Goal: Task Accomplishment & Management: Complete application form

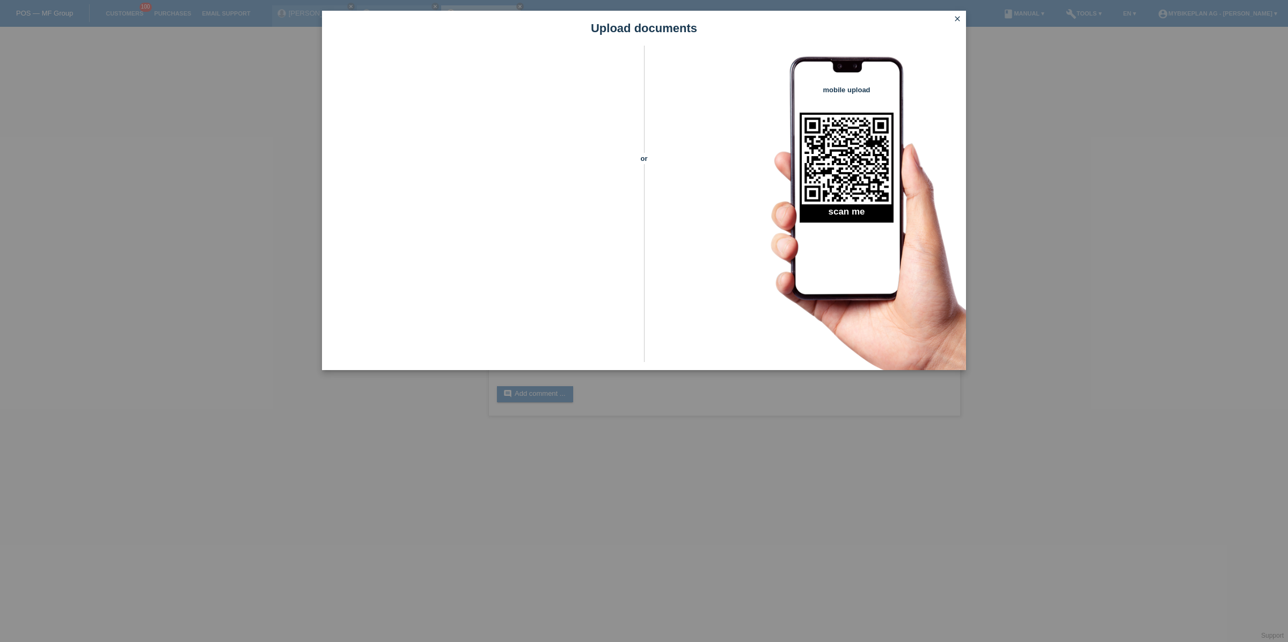
click at [959, 19] on icon "close" at bounding box center [957, 18] width 9 height 9
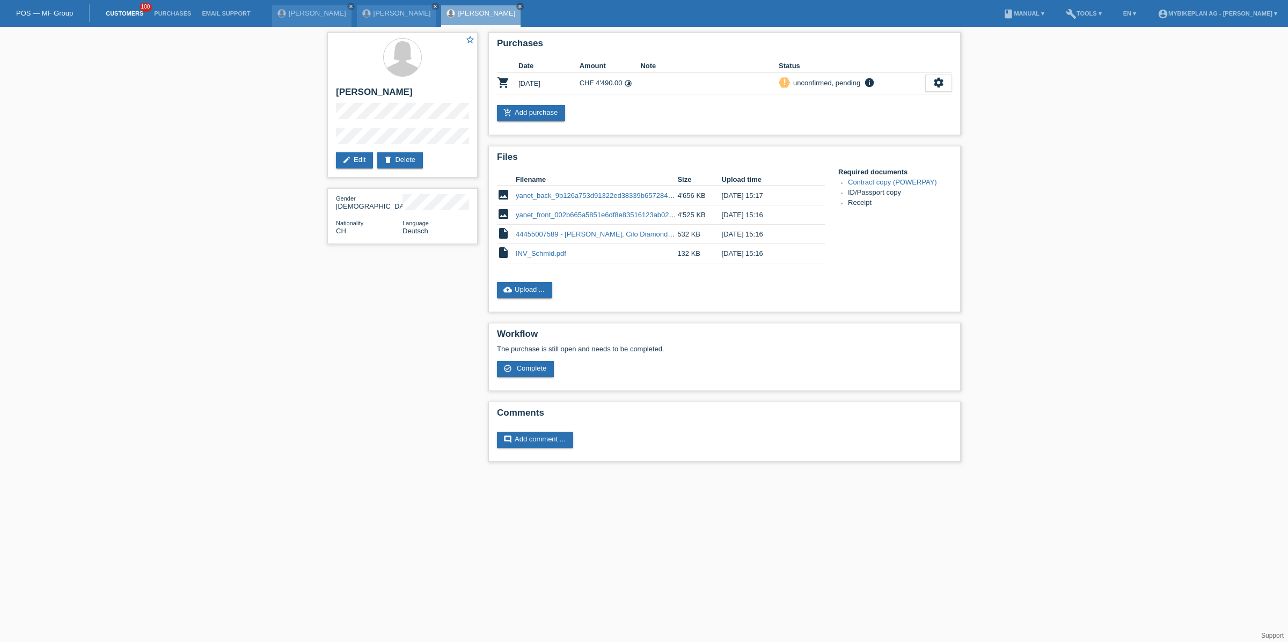
click at [127, 11] on link "Customers" at bounding box center [124, 13] width 48 height 6
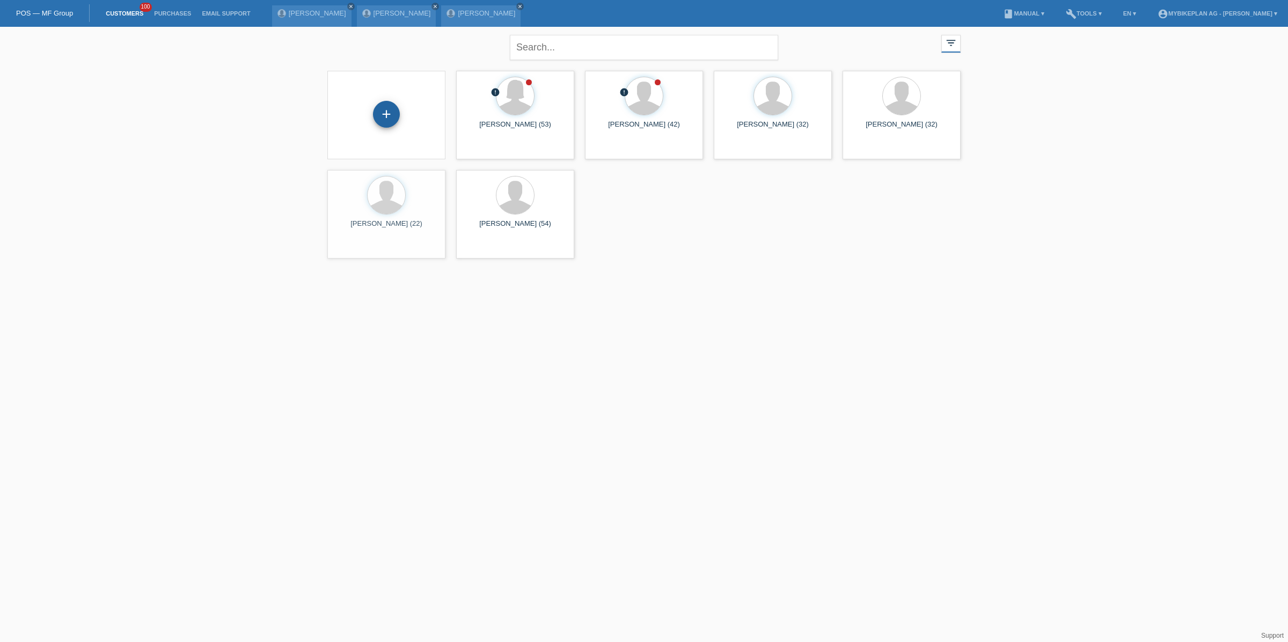
click at [389, 116] on div "+" at bounding box center [386, 114] width 27 height 27
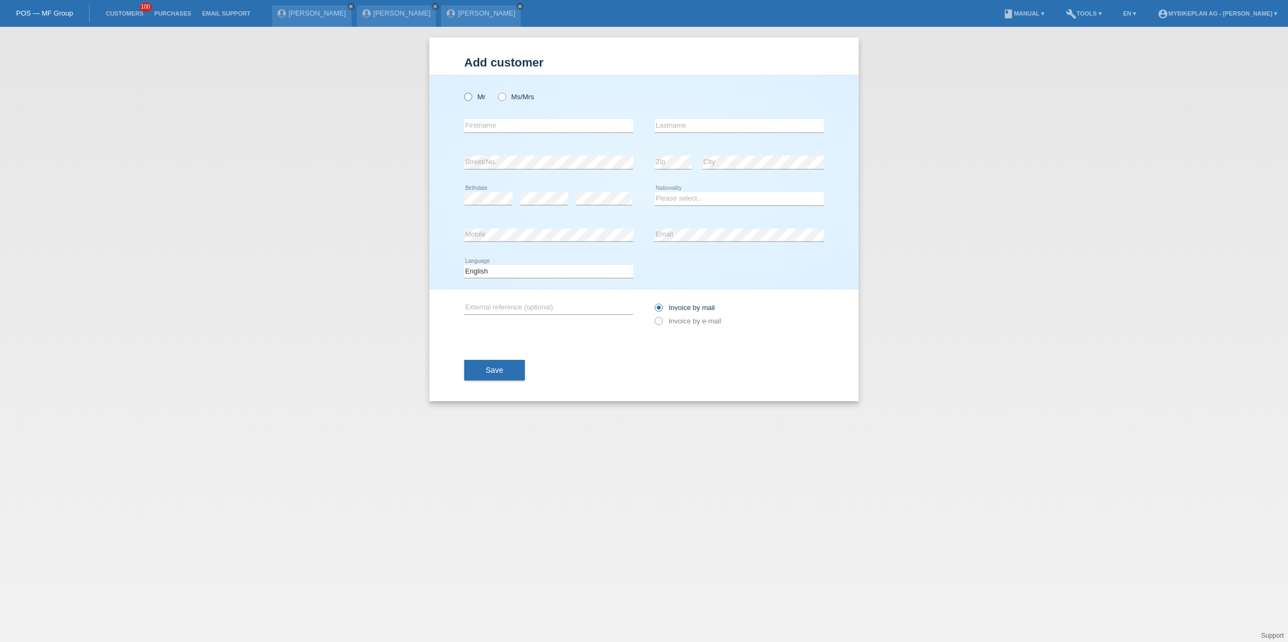
click at [462, 91] on icon at bounding box center [462, 91] width 0 height 0
click at [467, 95] on input "Mr" at bounding box center [467, 96] width 7 height 7
radio input "true"
click at [487, 130] on input "text" at bounding box center [548, 125] width 169 height 13
paste input "Frédéric Girod"
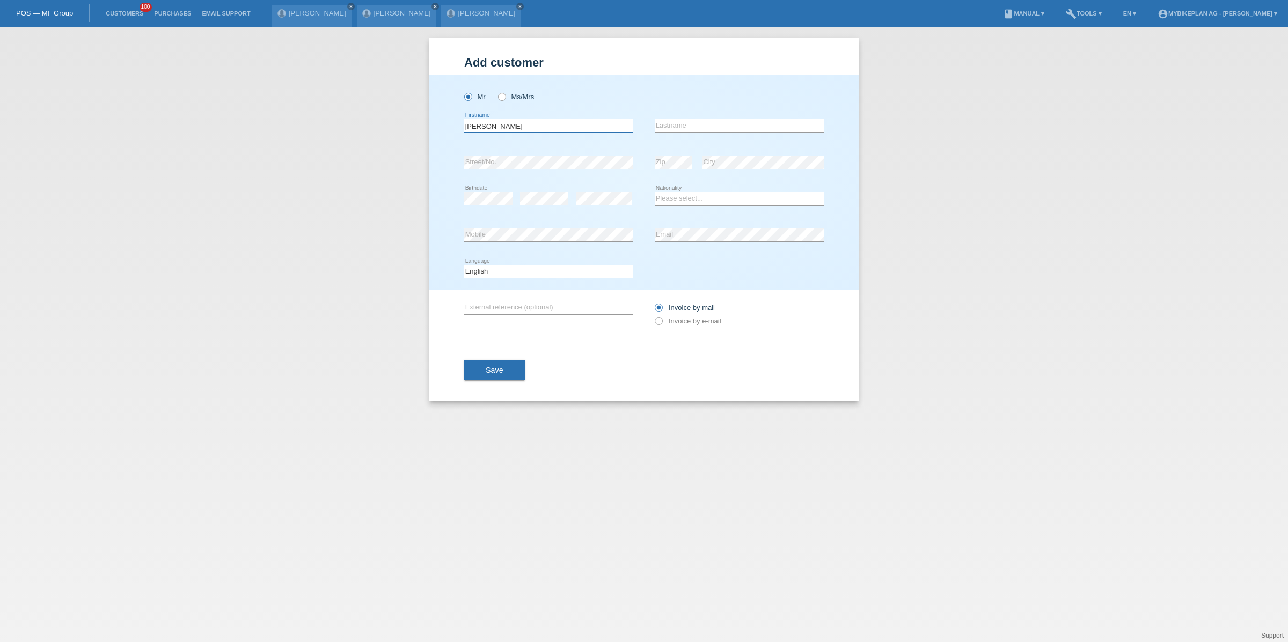
click at [503, 129] on input "Frédéric Girod" at bounding box center [548, 125] width 169 height 13
click at [503, 129] on input "[PERSON_NAME]" at bounding box center [548, 125] width 169 height 13
type input "[PERSON_NAME]"
paste input "[PERSON_NAME]"
type input "[PERSON_NAME]"
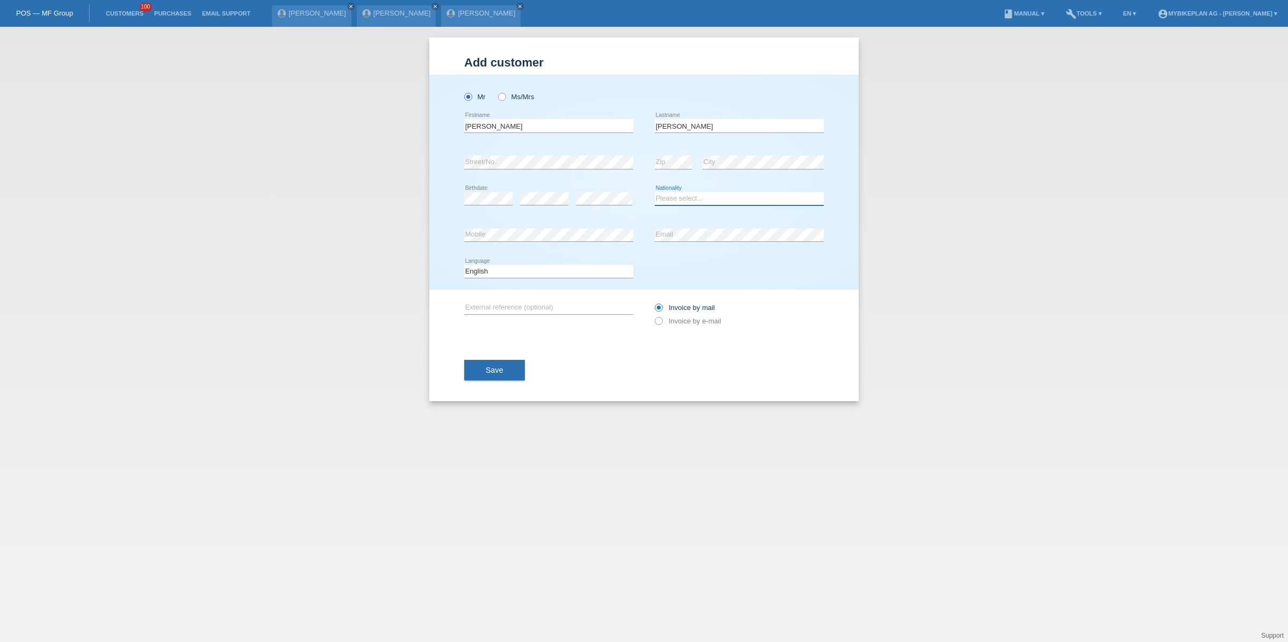
select select "CH"
click at [545, 275] on select "Deutsch Français Italiano English" at bounding box center [548, 271] width 169 height 13
select select "de"
click at [464, 265] on select "Deutsch Français Italiano English" at bounding box center [548, 271] width 169 height 13
click at [680, 318] on label "Invoice by e-mail" at bounding box center [688, 321] width 67 height 8
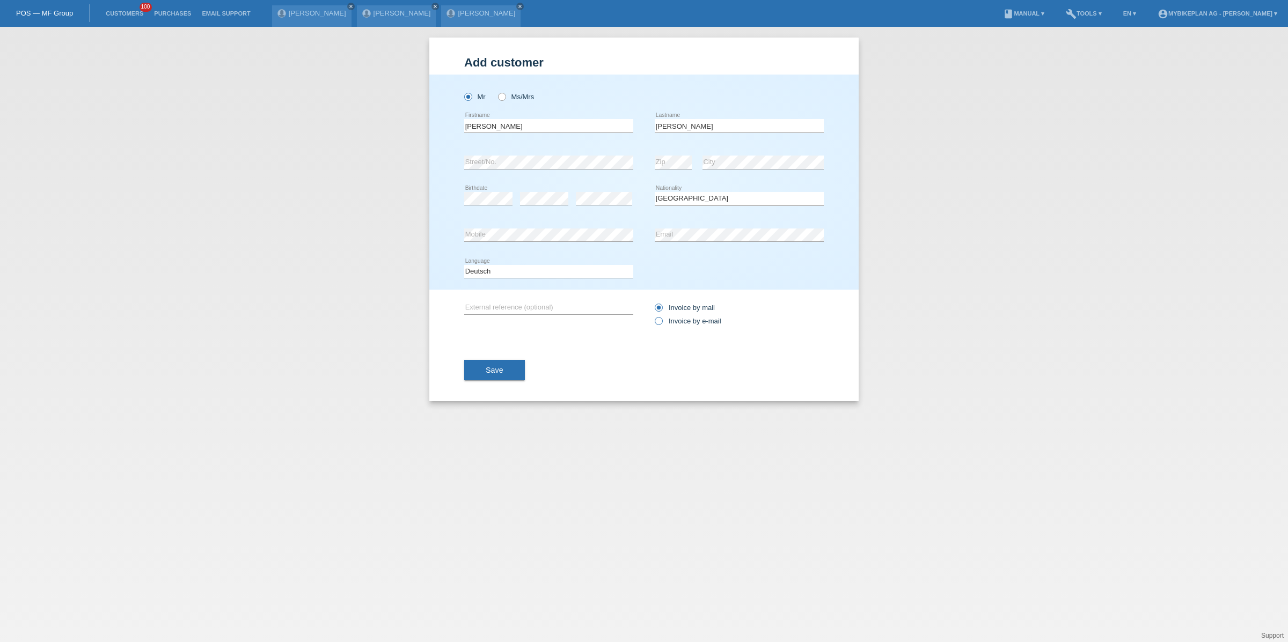
click at [662, 318] on input "Invoice by e-mail" at bounding box center [658, 323] width 7 height 13
radio input "true"
click at [500, 372] on span "Save" at bounding box center [495, 370] width 18 height 9
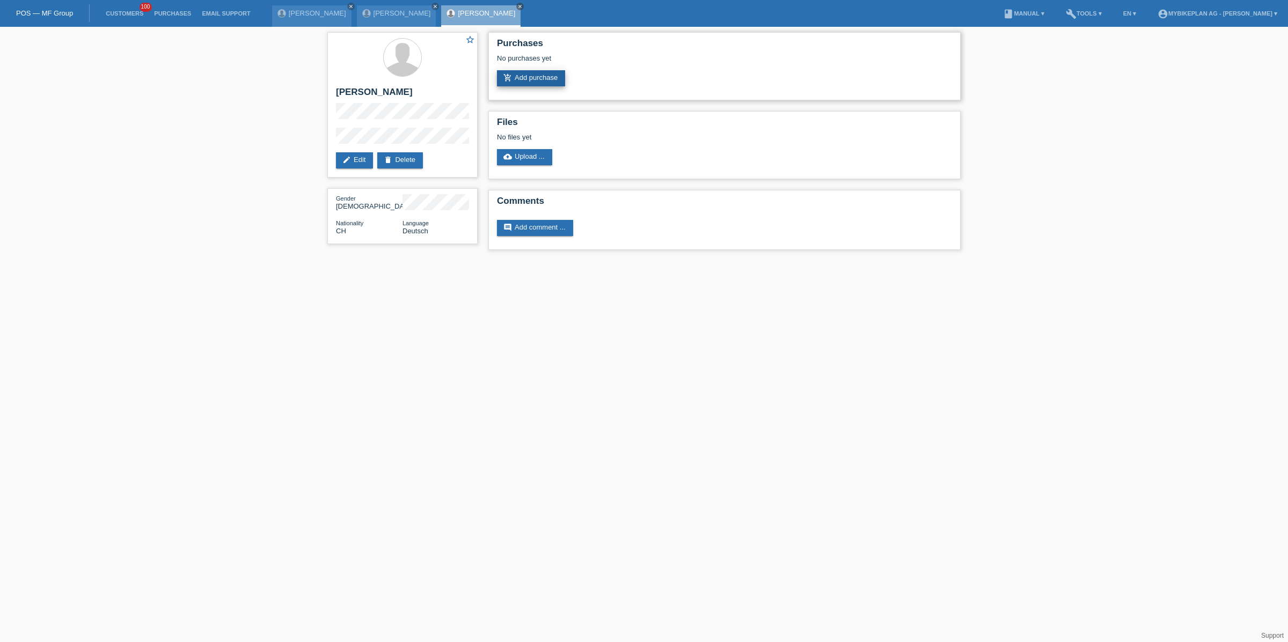
click at [525, 78] on link "add_shopping_cart Add purchase" at bounding box center [531, 78] width 68 height 16
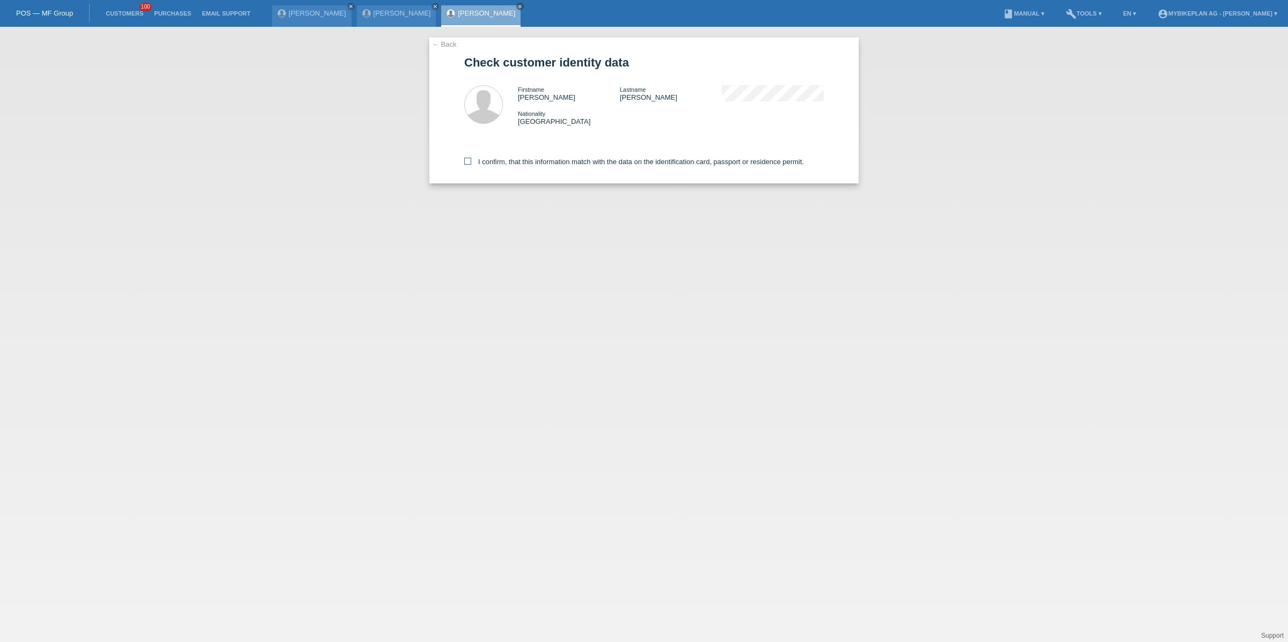
click at [509, 160] on label "I confirm, that this information match with the data on the identification card…" at bounding box center [634, 162] width 340 height 8
click at [471, 160] on input "I confirm, that this information match with the data on the identification card…" at bounding box center [467, 161] width 7 height 7
checkbox input "true"
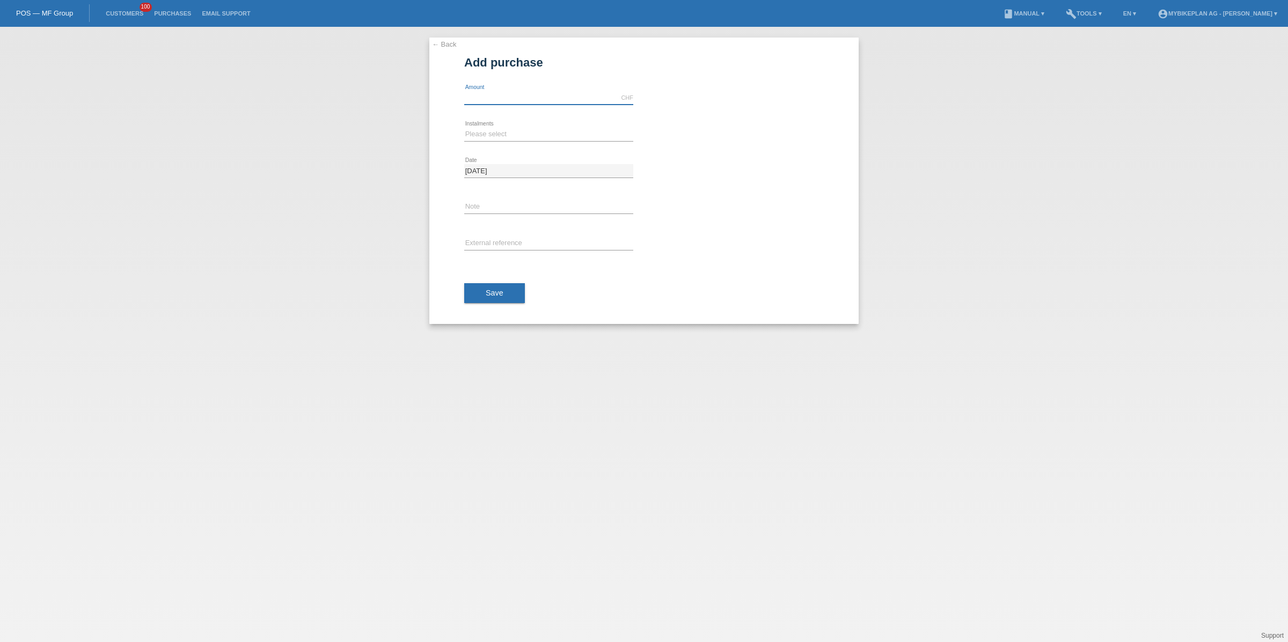
click at [497, 101] on input "text" at bounding box center [548, 97] width 169 height 13
type input "6999.00"
click at [475, 149] on div "Please select 6 instalments 12 instalments 18 instalments 24 instalments 36 ins…" at bounding box center [548, 134] width 169 height 36
click at [478, 139] on select "Please select 6 instalments 12 instalments 18 instalments 24 instalments 36 ins…" at bounding box center [548, 134] width 169 height 13
select select "488"
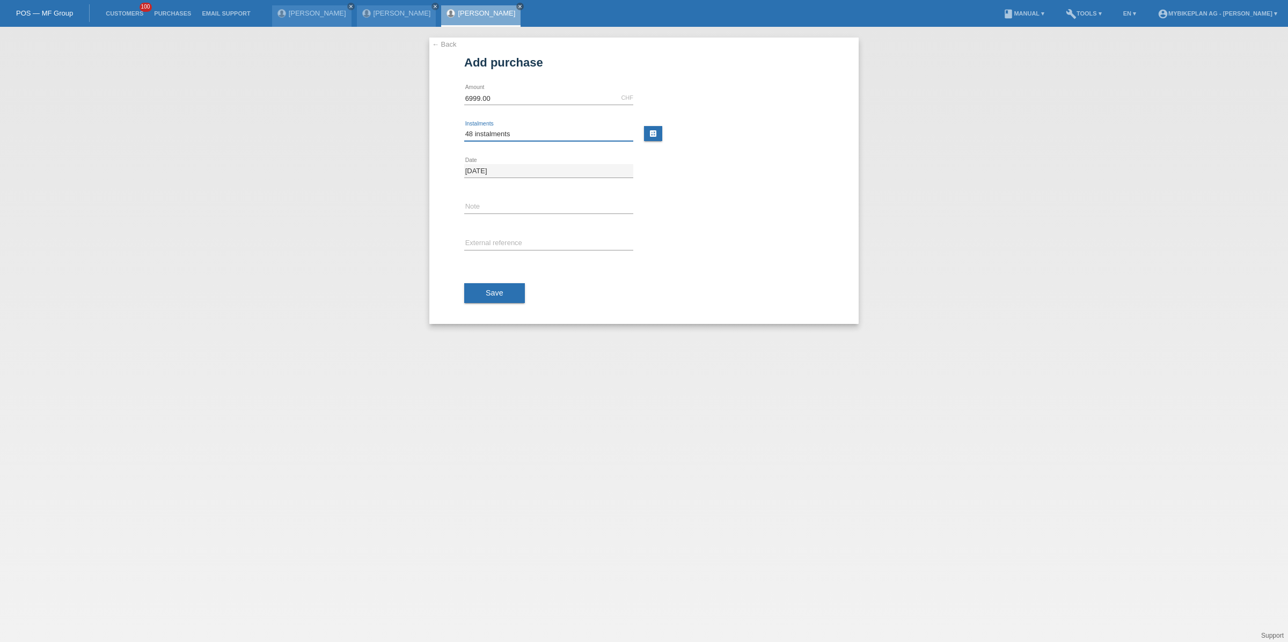
click at [464, 128] on select "Please select 6 instalments 12 instalments 18 instalments 24 instalments 36 ins…" at bounding box center [548, 134] width 169 height 13
click at [494, 239] on input "text" at bounding box center [548, 243] width 169 height 13
paste input "44403357051"
type input "44403357051"
click at [494, 290] on span "Save" at bounding box center [495, 293] width 18 height 9
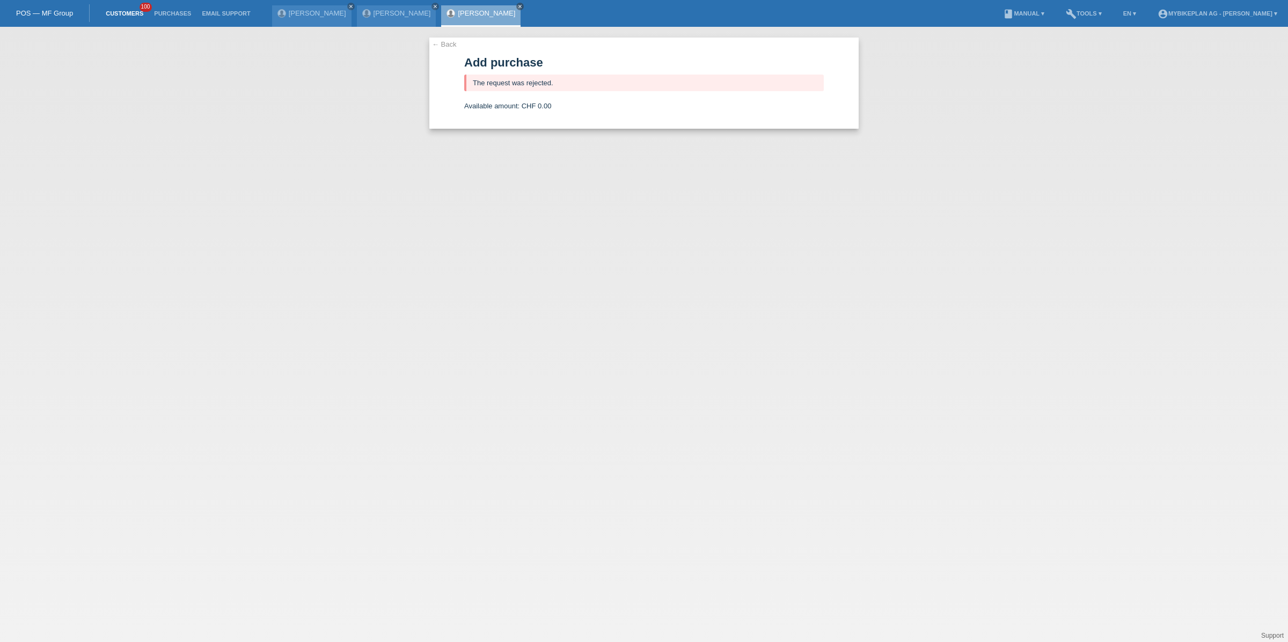
click at [119, 14] on link "Customers" at bounding box center [124, 13] width 48 height 6
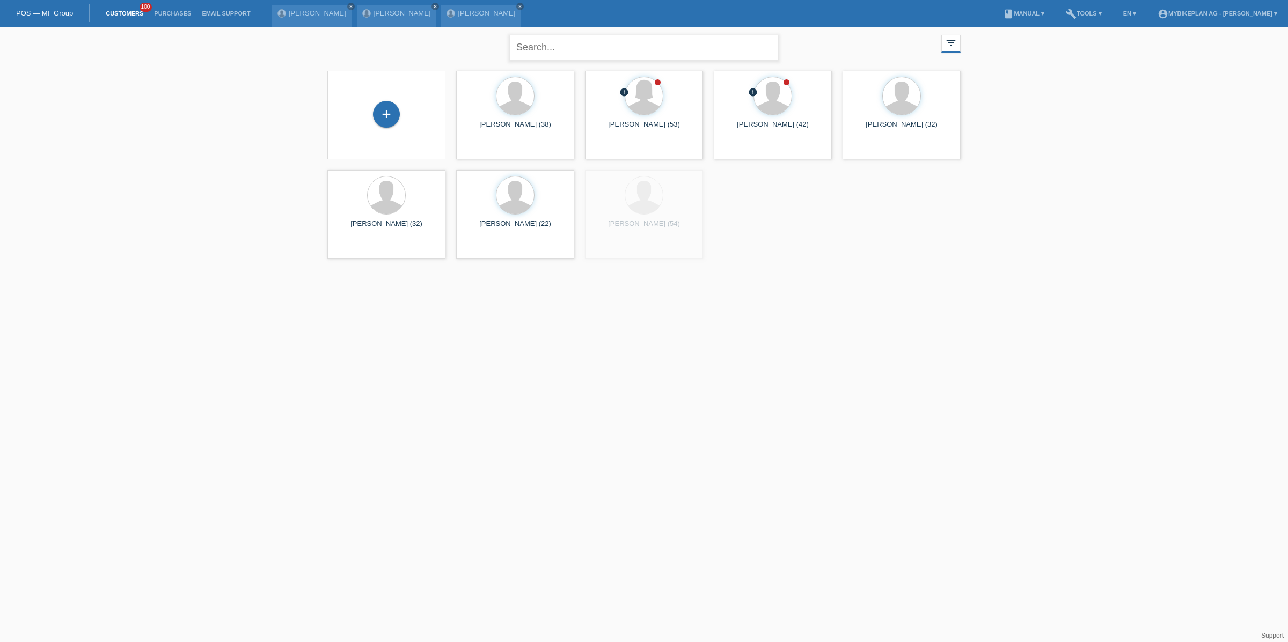
click at [572, 49] on input "text" at bounding box center [644, 47] width 268 height 25
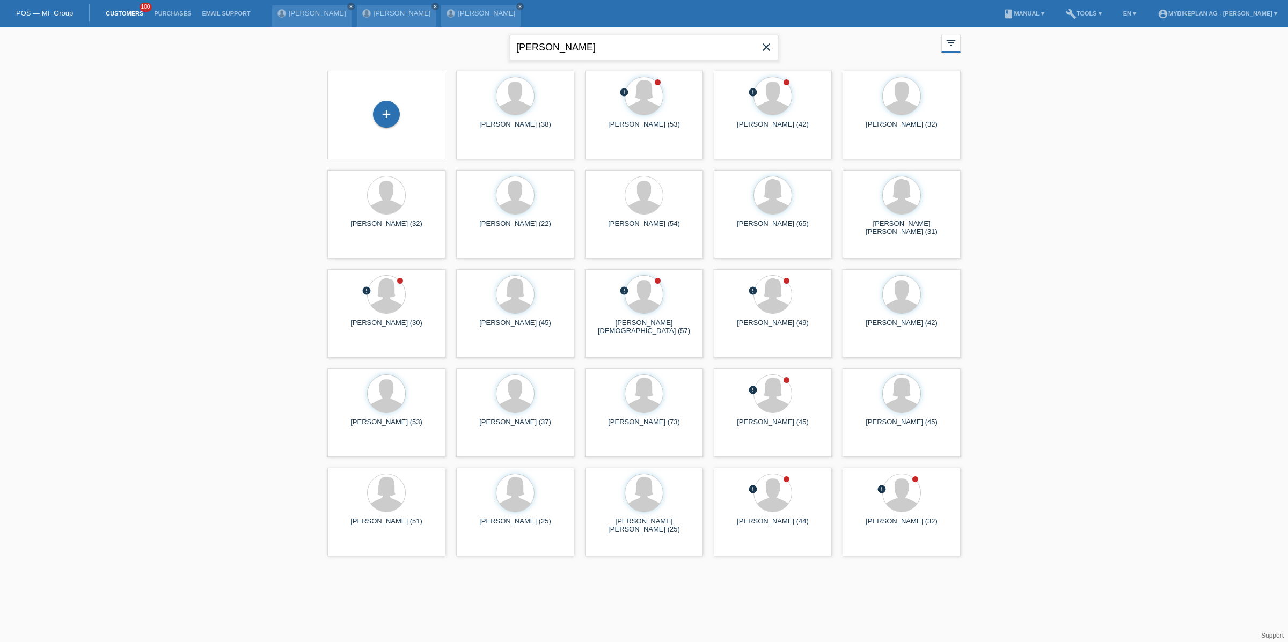
type input "[PERSON_NAME]"
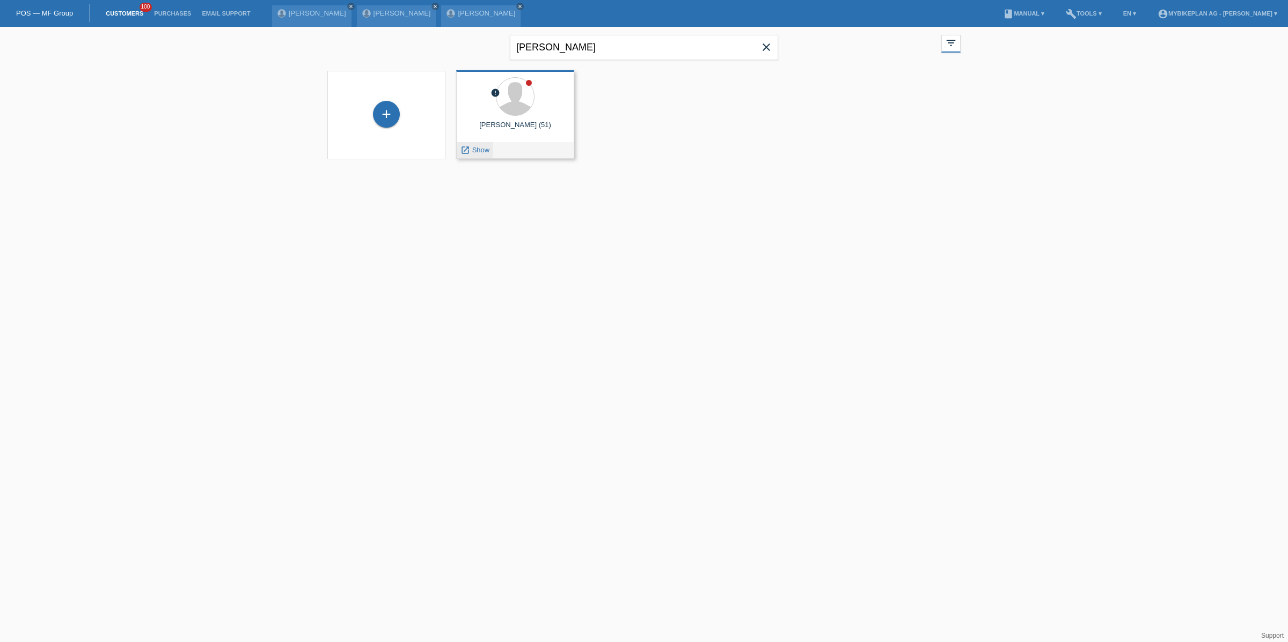
click at [480, 144] on div "launch Show" at bounding box center [475, 150] width 36 height 16
click at [483, 149] on span "Show" at bounding box center [481, 150] width 18 height 8
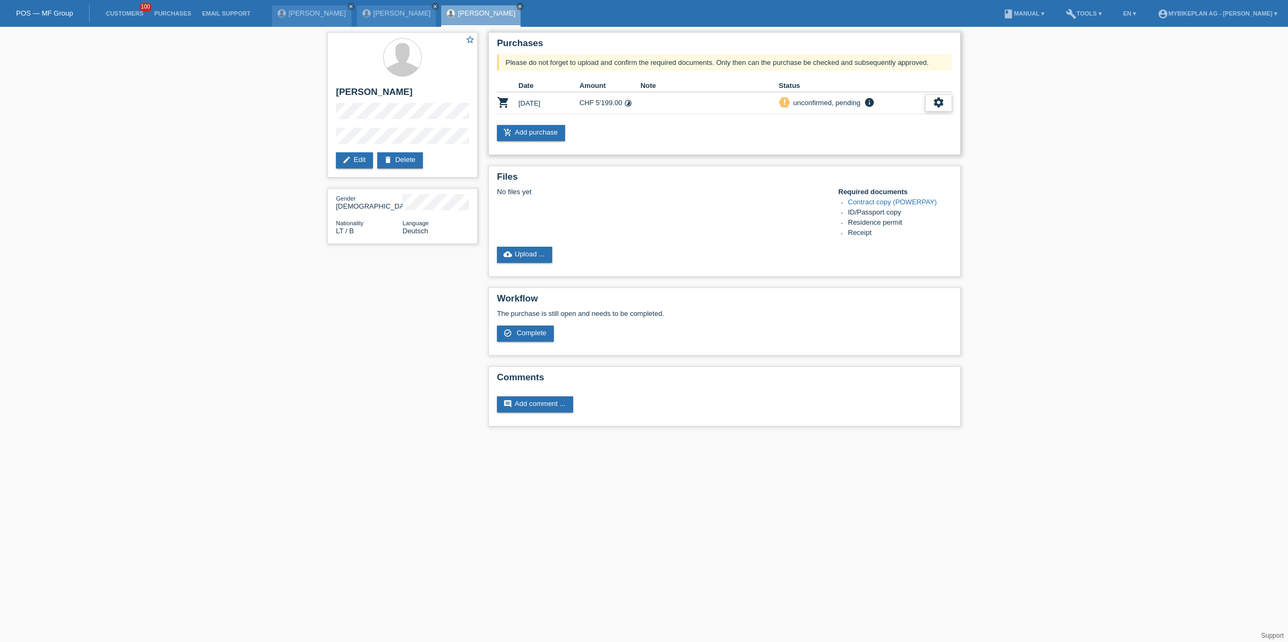
click at [936, 99] on icon "settings" at bounding box center [938, 103] width 12 height 12
click at [809, 178] on span "Customer has withdrawn from the purchase..." at bounding box center [875, 184] width 144 height 13
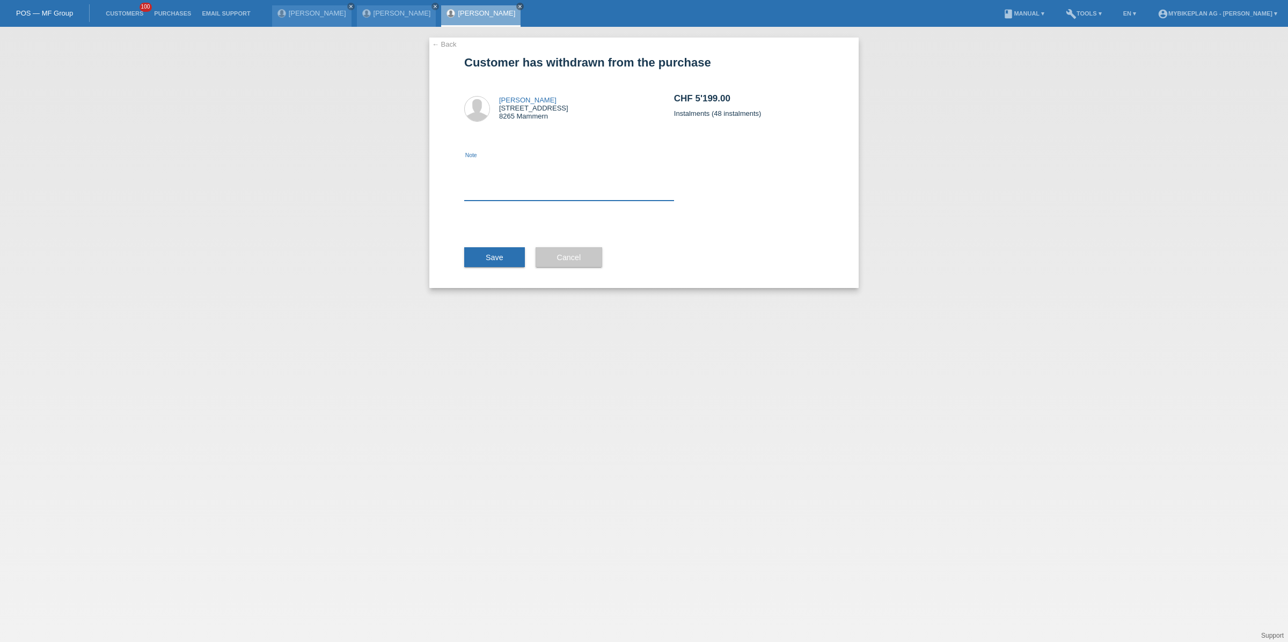
click at [562, 177] on textarea at bounding box center [569, 179] width 210 height 41
type textarea "exchange"
click at [475, 249] on button "Save" at bounding box center [494, 257] width 61 height 20
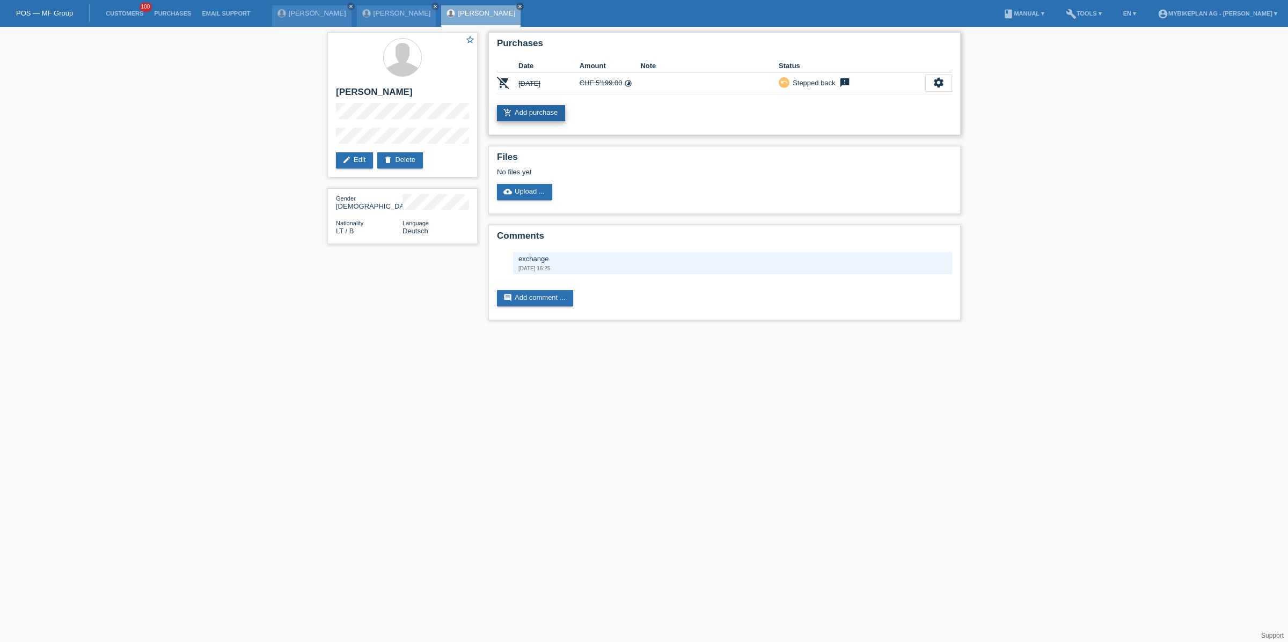
click at [531, 115] on link "add_shopping_cart Add purchase" at bounding box center [531, 113] width 68 height 16
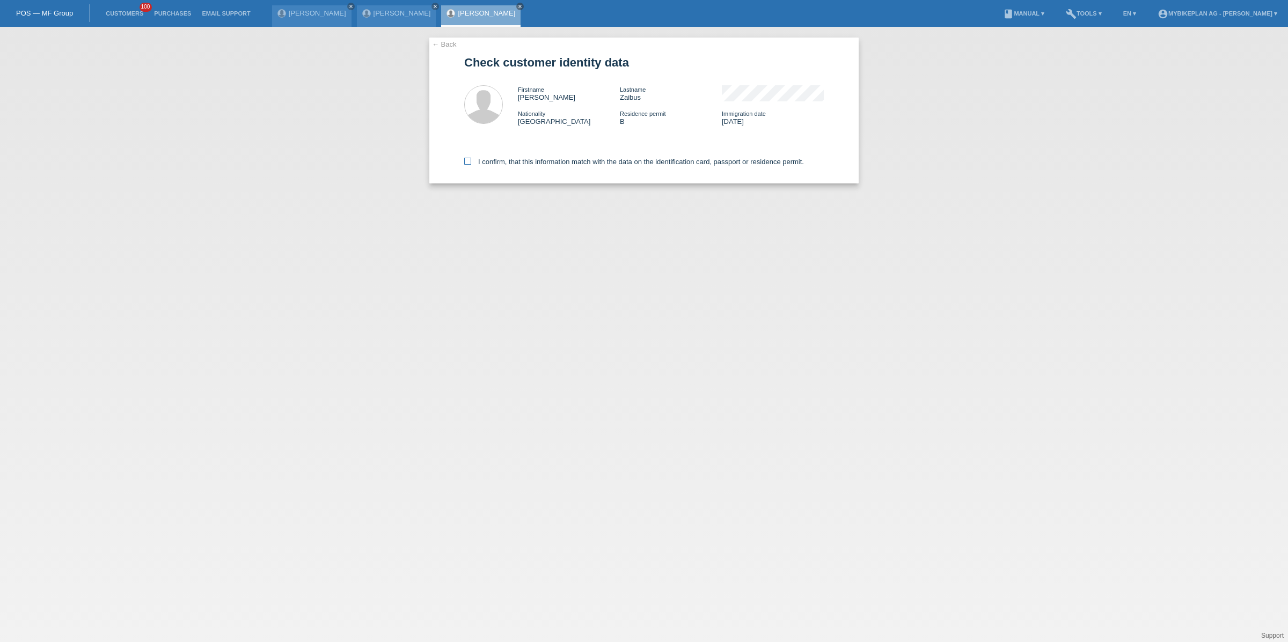
click at [525, 161] on label "I confirm, that this information match with the data on the identification card…" at bounding box center [634, 162] width 340 height 8
click at [471, 161] on input "I confirm, that this information match with the data on the identification card…" at bounding box center [467, 161] width 7 height 7
checkbox input "true"
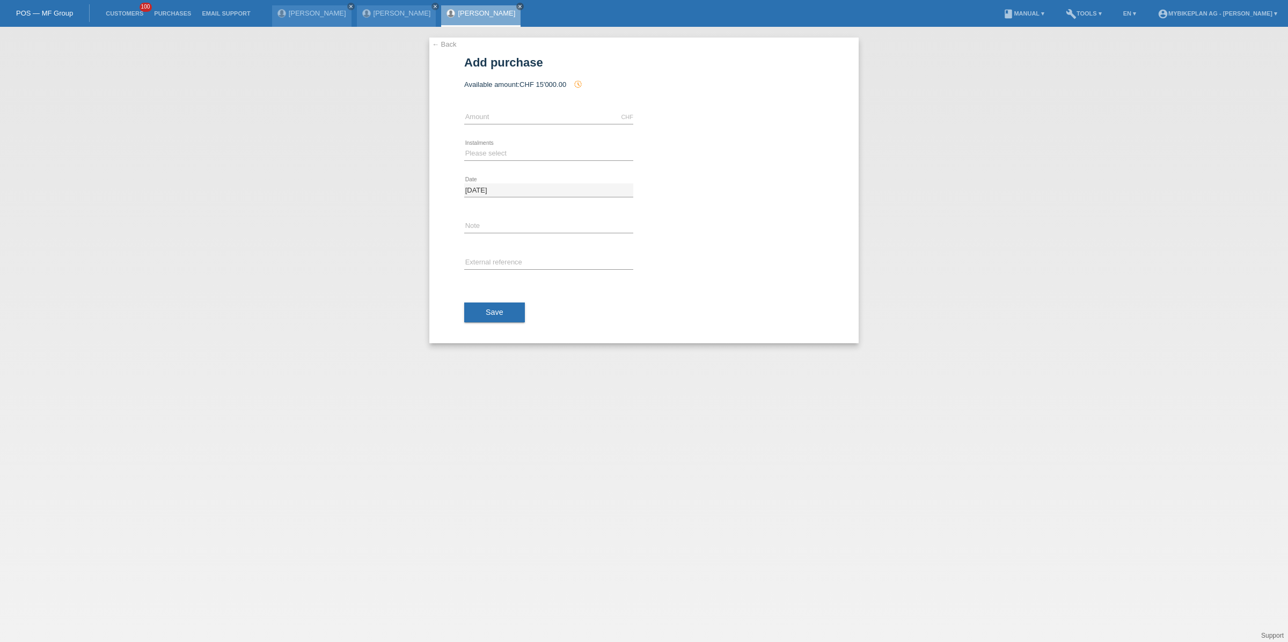
click at [528, 125] on div "CHF error Amount" at bounding box center [548, 117] width 169 height 36
click at [528, 122] on input "text" at bounding box center [548, 117] width 169 height 13
type input "2799.00"
click at [474, 151] on select "Please select 6 instalments 12 instalments 18 instalments 24 instalments 36 ins…" at bounding box center [548, 153] width 169 height 13
select select "488"
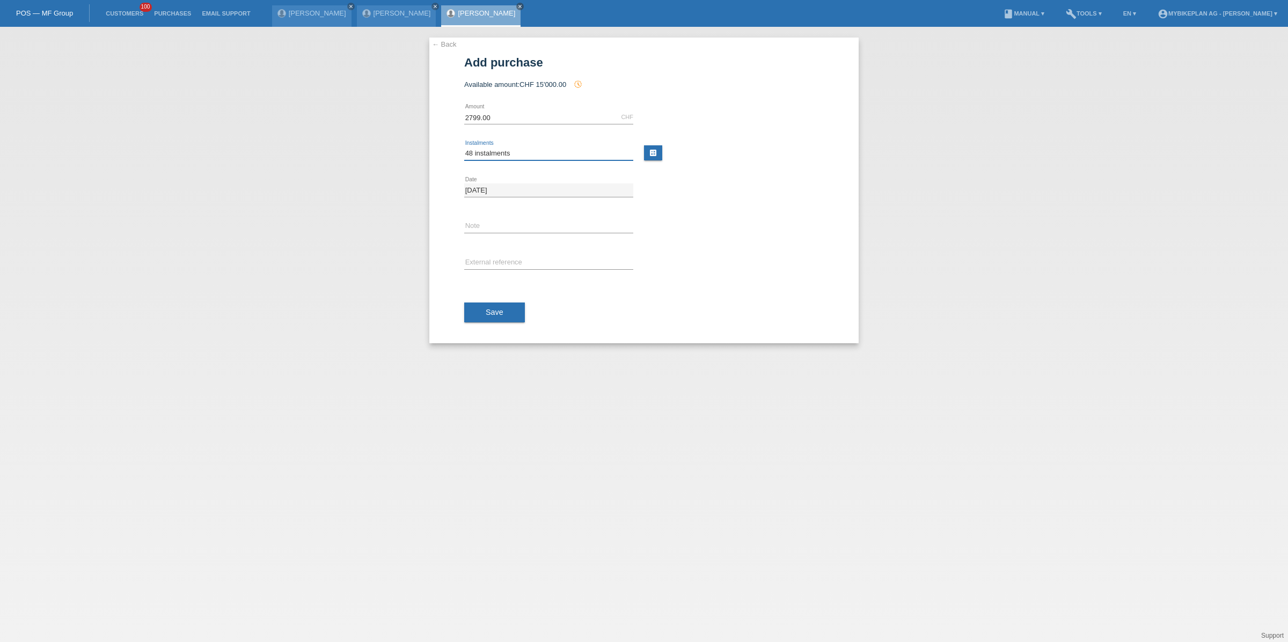
click at [464, 147] on select "Please select 6 instalments 12 instalments 18 instalments 24 instalments 36 ins…" at bounding box center [548, 153] width 169 height 13
click at [527, 267] on input "text" at bounding box center [548, 262] width 169 height 13
paste input "43643749898"
type input "43643749898"
click at [487, 311] on span "Save" at bounding box center [495, 312] width 18 height 9
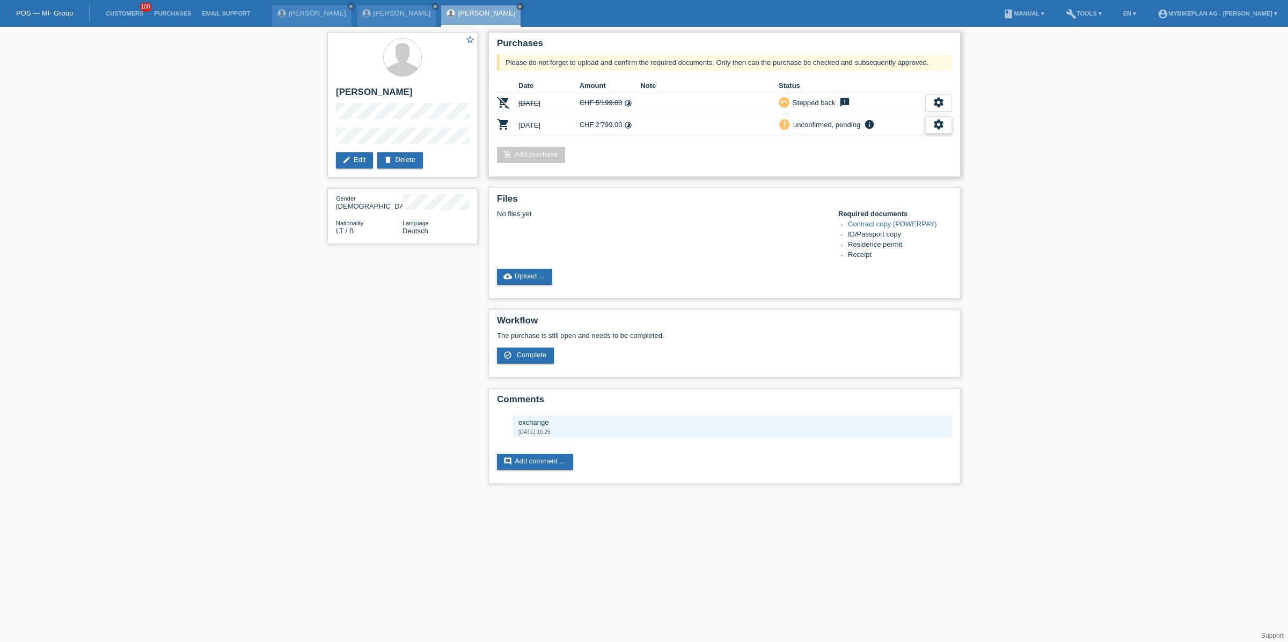
click at [939, 119] on icon "settings" at bounding box center [938, 125] width 12 height 12
click at [935, 141] on div "fullscreen Show" at bounding box center [868, 142] width 162 height 16
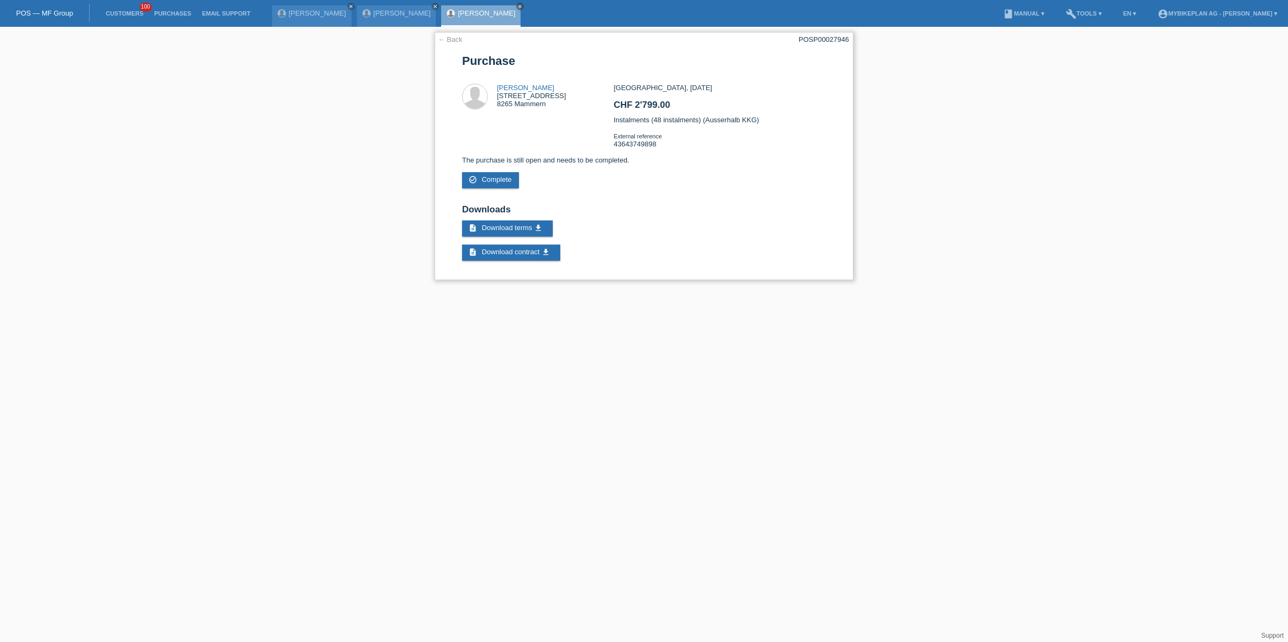
click at [820, 41] on div "POSP00027946" at bounding box center [823, 39] width 50 height 8
copy div "POSP00027946"
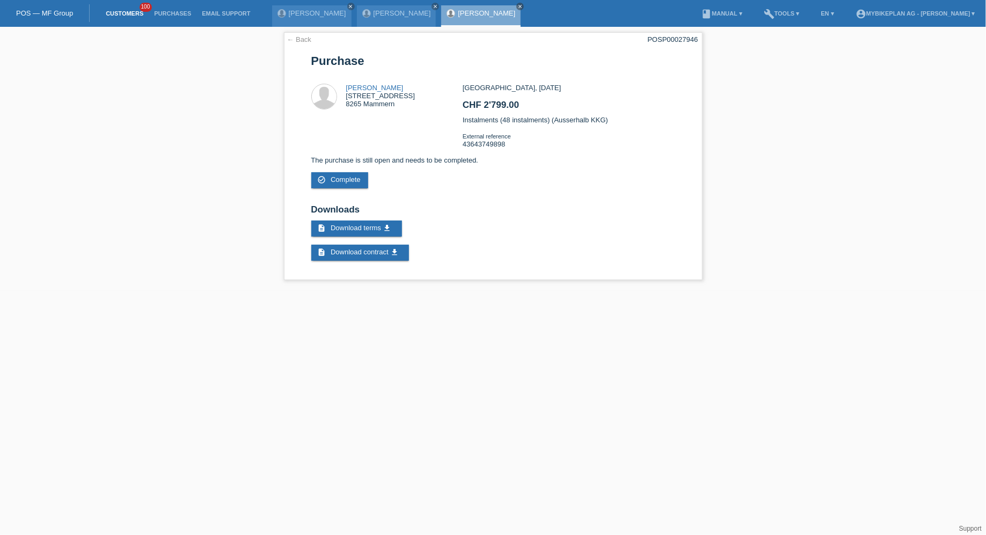
click at [123, 14] on link "Customers" at bounding box center [124, 13] width 48 height 6
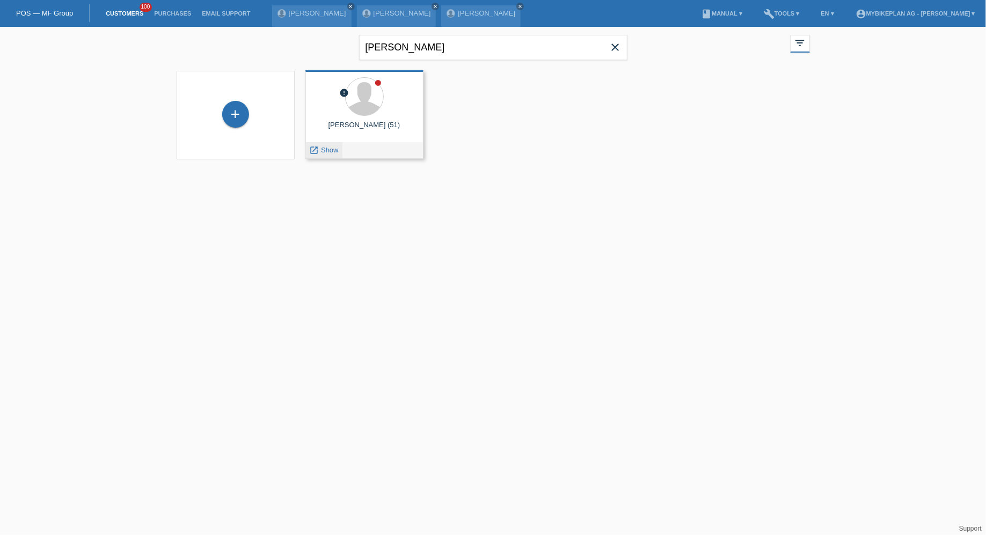
click at [325, 156] on div "launch Show" at bounding box center [324, 150] width 36 height 16
click at [324, 153] on span "Show" at bounding box center [330, 150] width 18 height 8
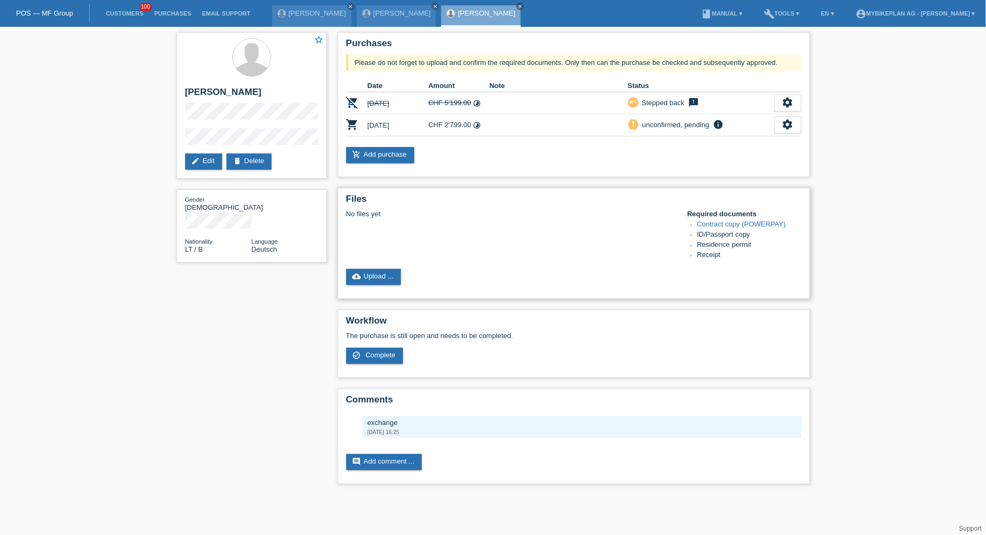
click at [379, 289] on div "Files No files yet Required documents Contract copy (POWERPAY) ID/Passport copy…" at bounding box center [573, 243] width 472 height 111
click at [382, 279] on link "cloud_upload Upload ..." at bounding box center [373, 277] width 55 height 16
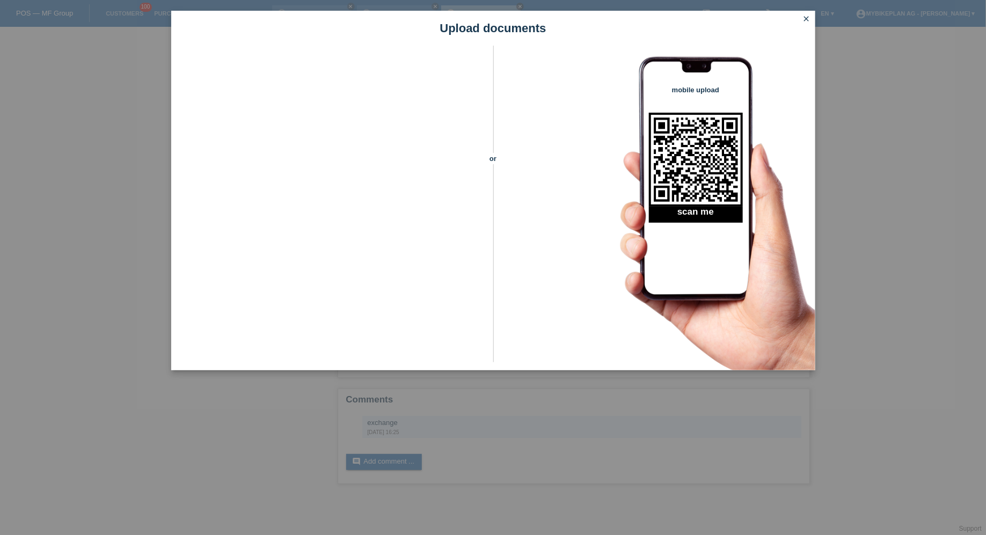
click at [802, 21] on icon "close" at bounding box center [806, 18] width 9 height 9
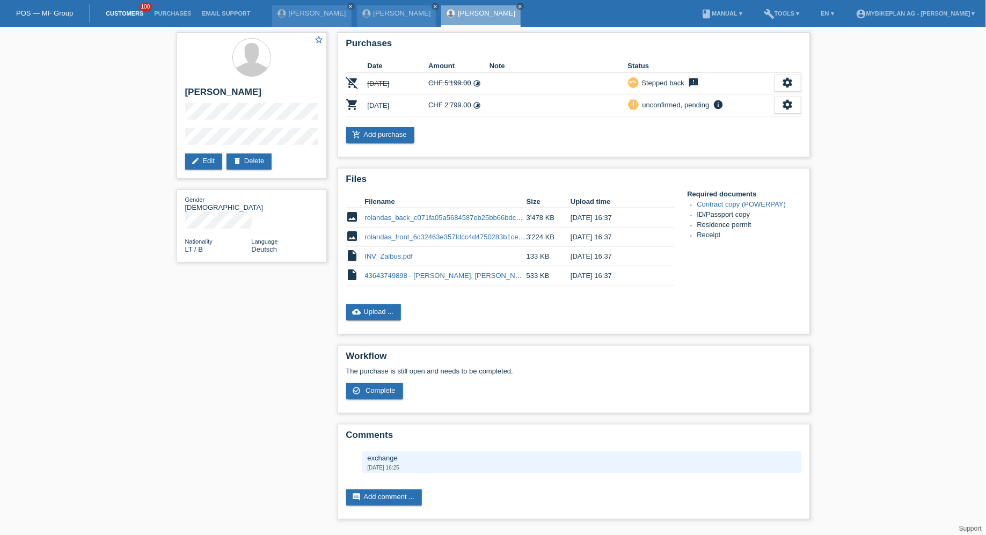
click at [131, 14] on link "Customers" at bounding box center [124, 13] width 48 height 6
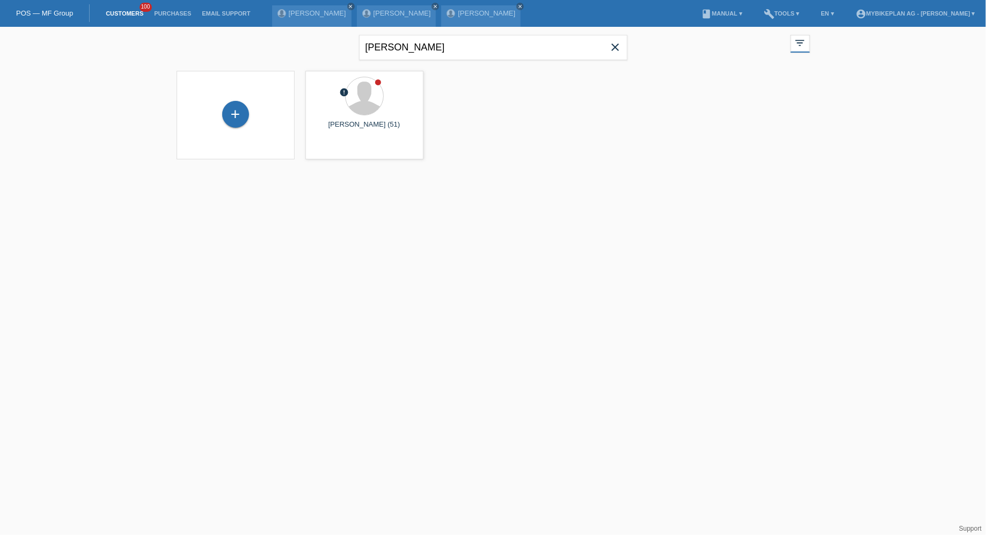
click at [616, 54] on span "close" at bounding box center [615, 48] width 21 height 16
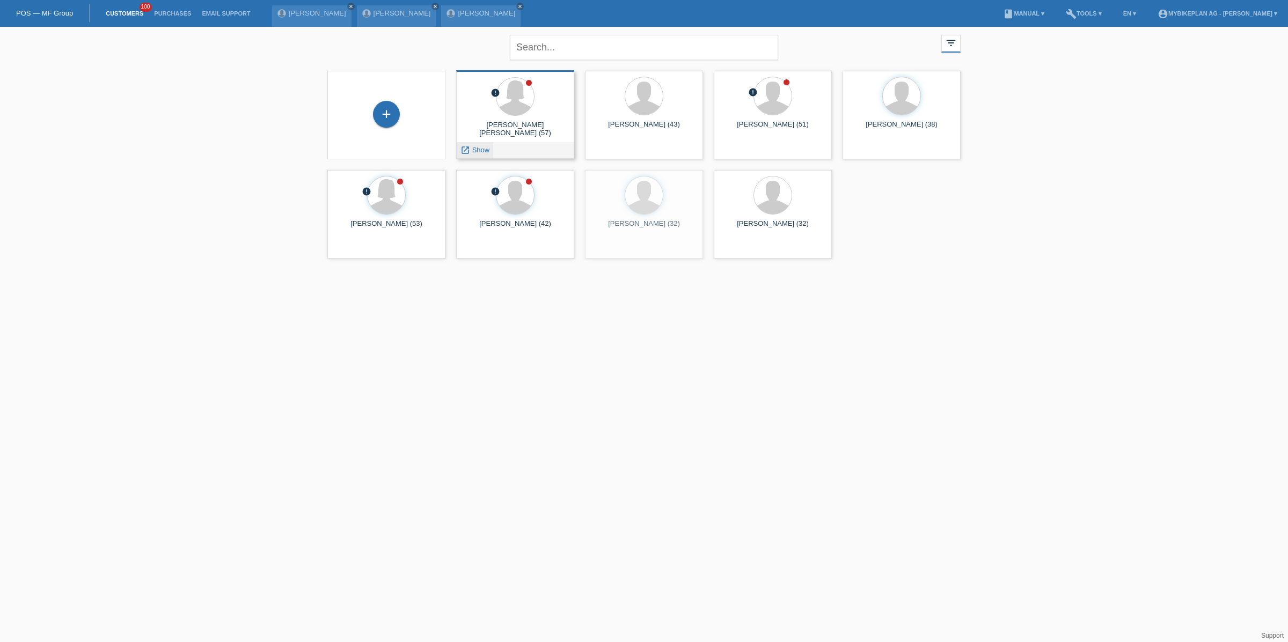
click at [480, 147] on span "Show" at bounding box center [481, 150] width 18 height 8
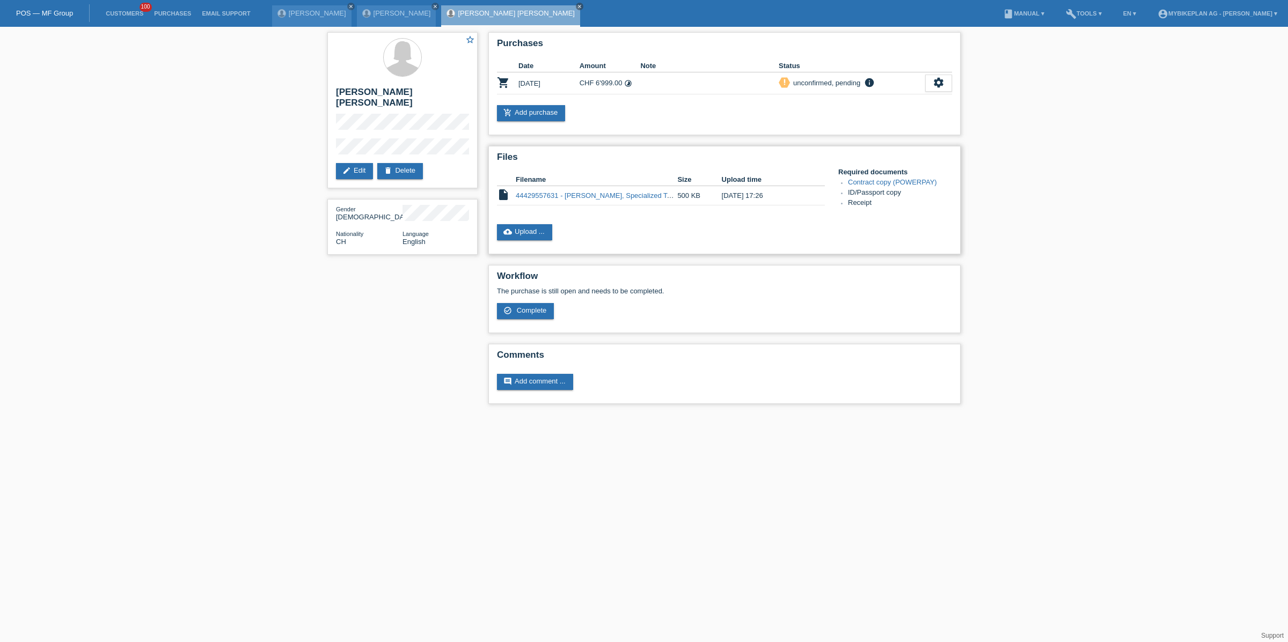
click at [608, 222] on div "Files Filename Size Upload time insert_drive_file 44429557631 - carla seminario…" at bounding box center [724, 200] width 472 height 108
click at [534, 233] on link "cloud_upload Upload ..." at bounding box center [524, 232] width 55 height 16
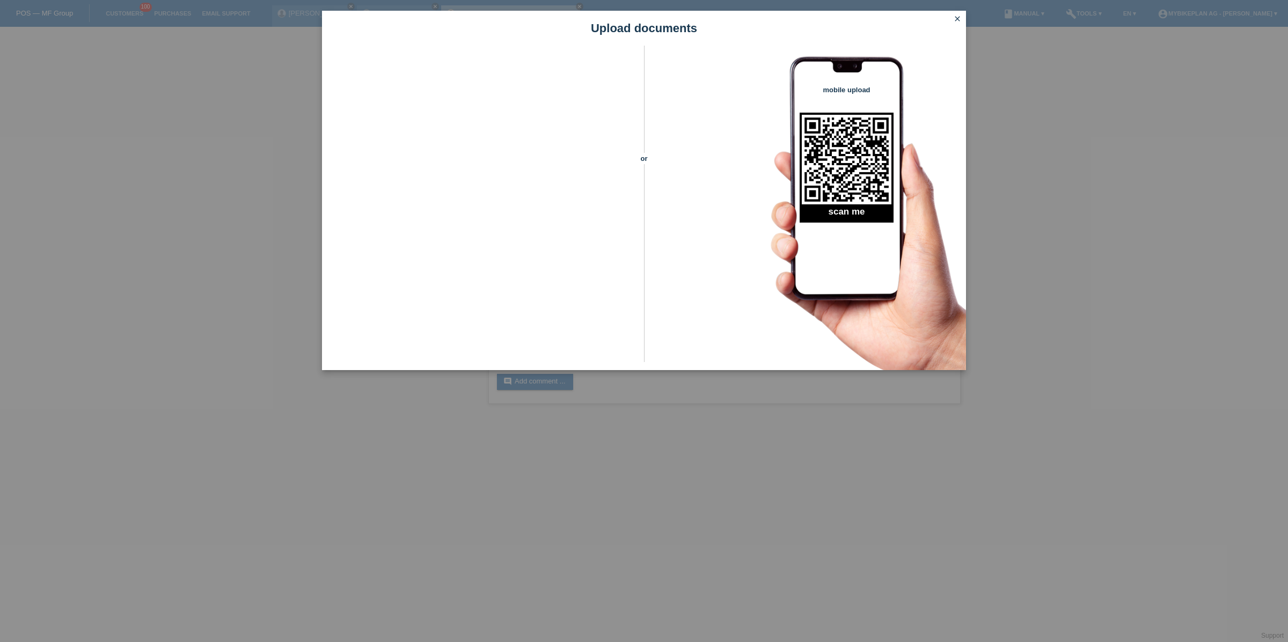
click at [956, 19] on icon "close" at bounding box center [957, 18] width 9 height 9
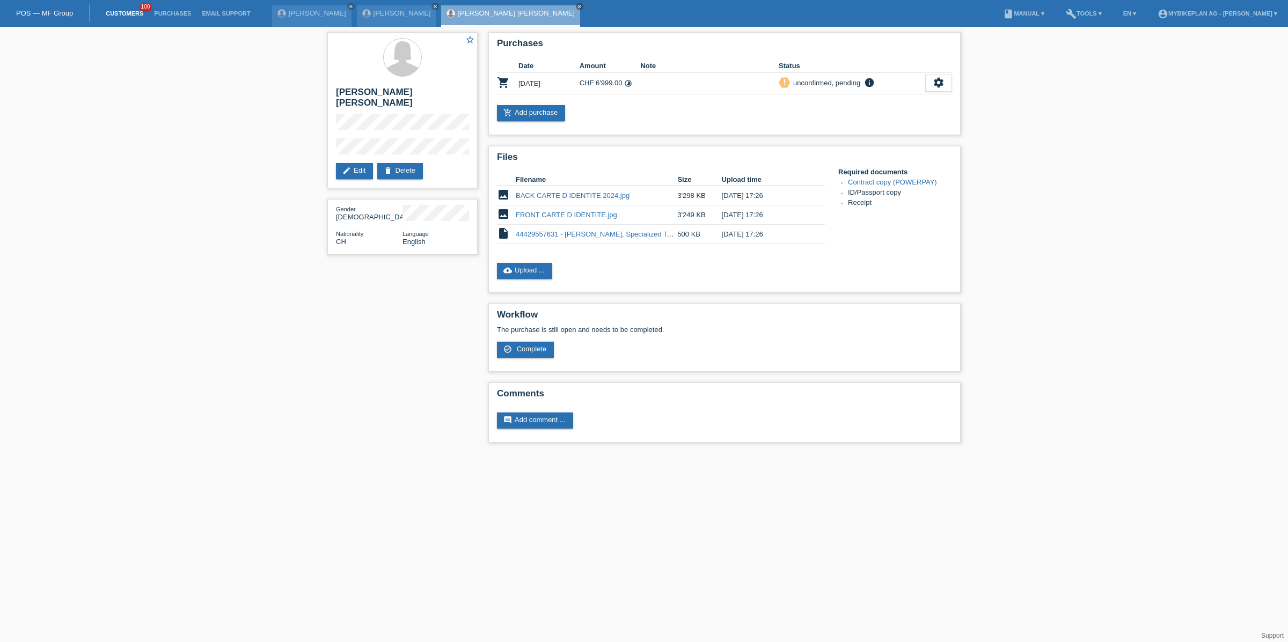
click at [120, 17] on link "Customers" at bounding box center [124, 13] width 48 height 6
